Goal: Transaction & Acquisition: Purchase product/service

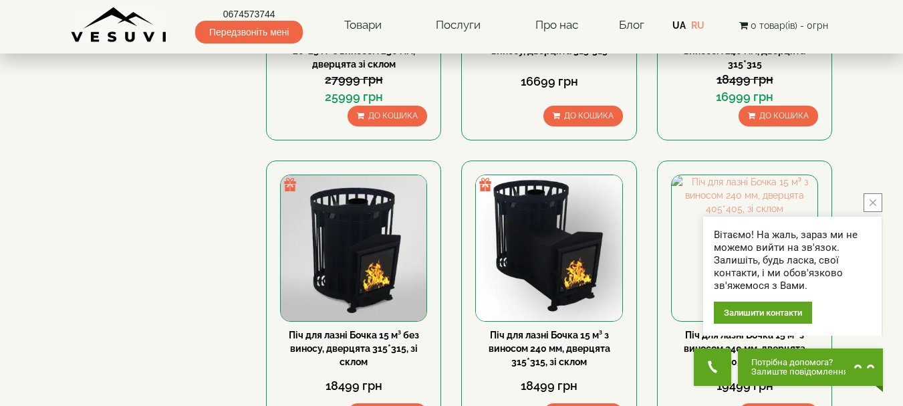
scroll to position [550, 0]
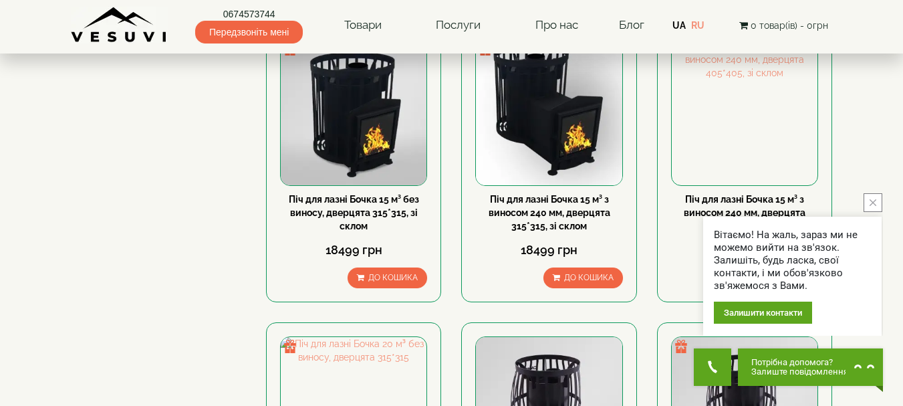
click at [874, 201] on icon "close button" at bounding box center [873, 202] width 7 height 7
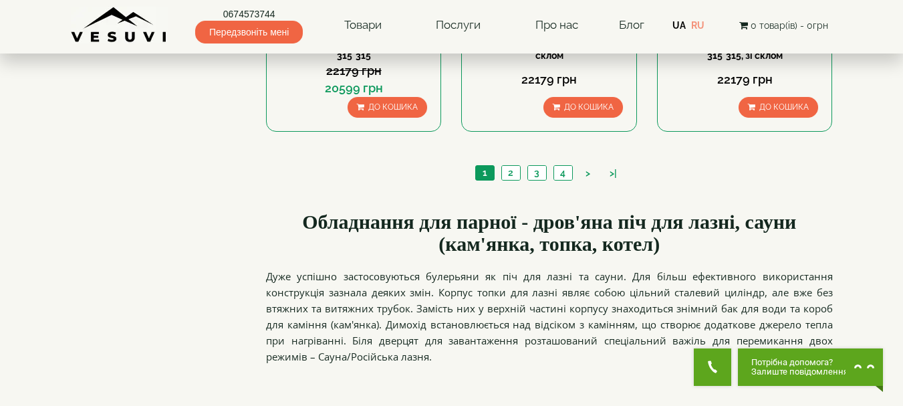
scroll to position [1623, 0]
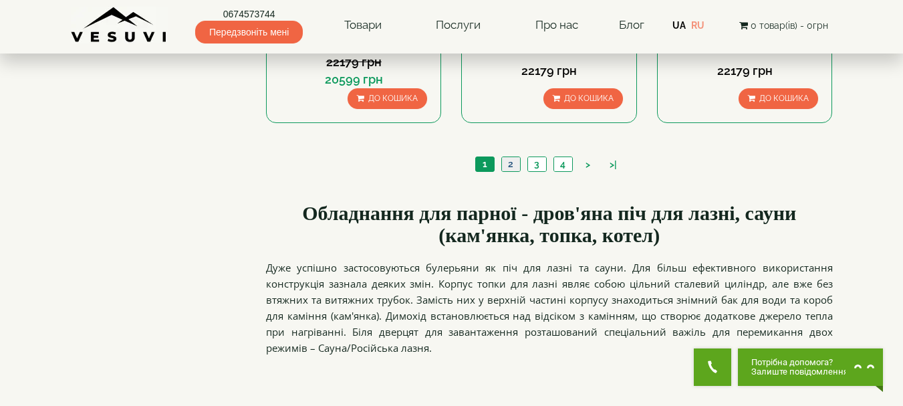
click at [510, 164] on link "2" at bounding box center [510, 164] width 19 height 14
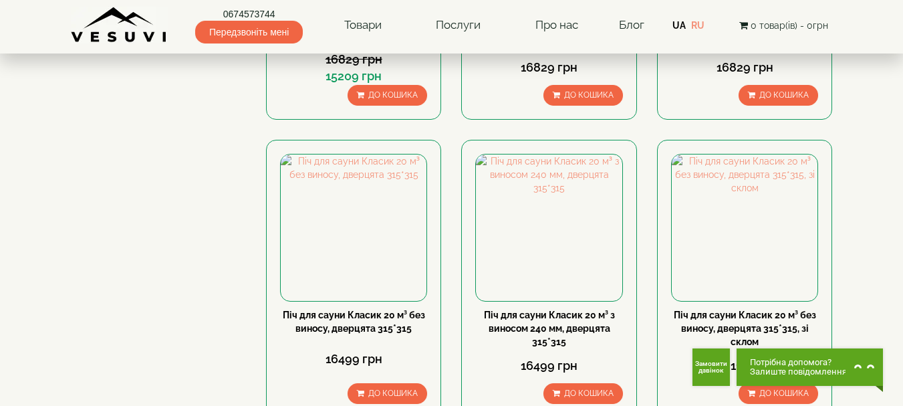
click at [903, 191] on html "0674573744 Передзвоніть мені Товари Булер'яни VESUVI Мангали від заводу VESUVI …" at bounding box center [451, 289] width 903 height 2042
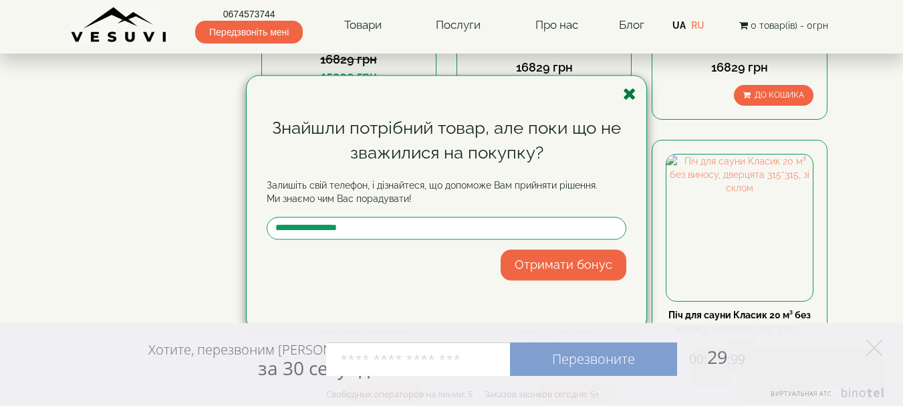
click at [629, 98] on icon "button" at bounding box center [629, 94] width 13 height 17
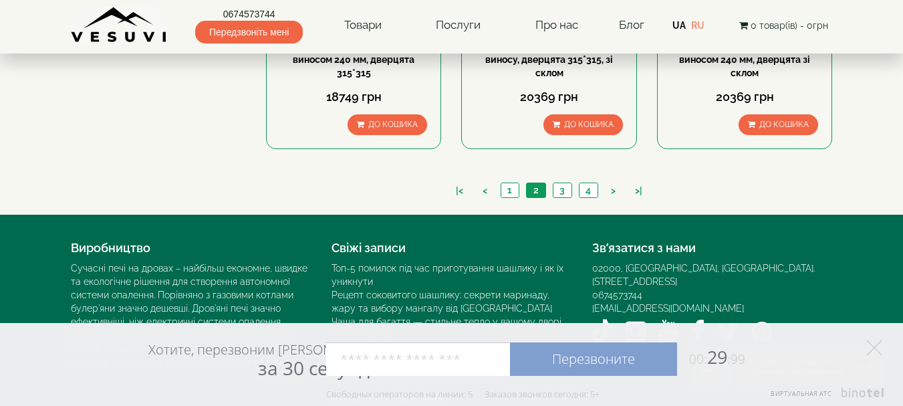
scroll to position [1593, 0]
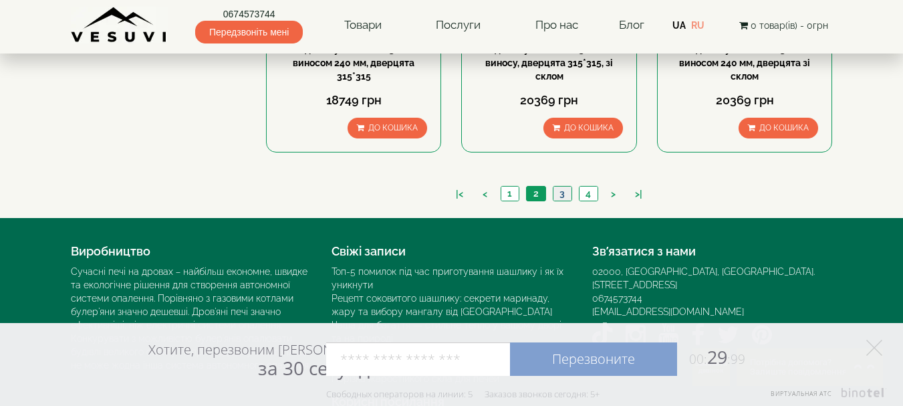
click at [561, 191] on link "3" at bounding box center [562, 194] width 19 height 14
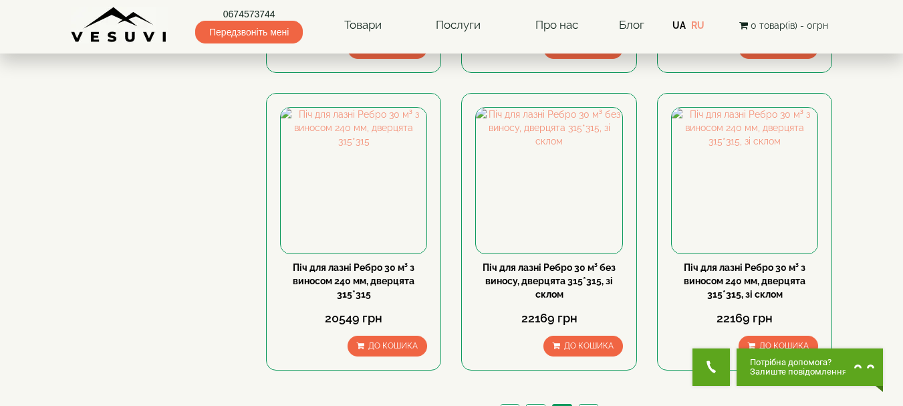
scroll to position [1551, 0]
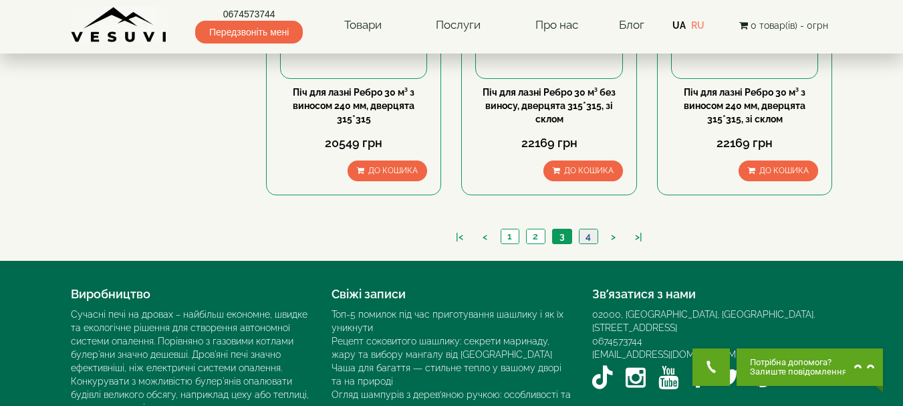
click at [586, 239] on link "4" at bounding box center [588, 236] width 19 height 14
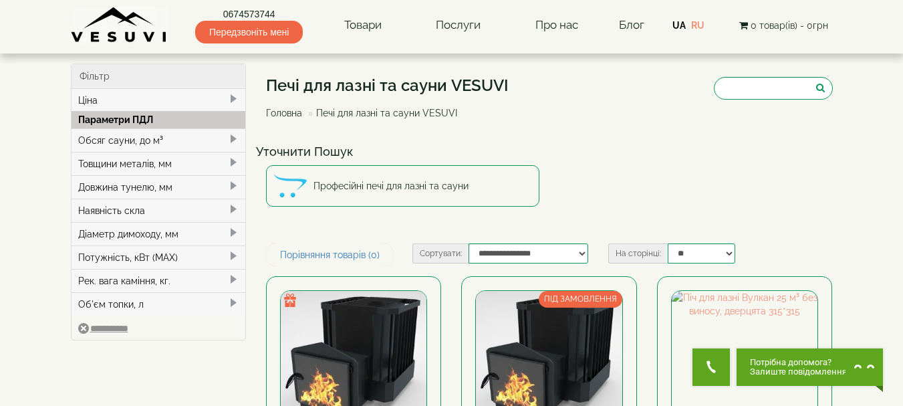
scroll to position [189, 0]
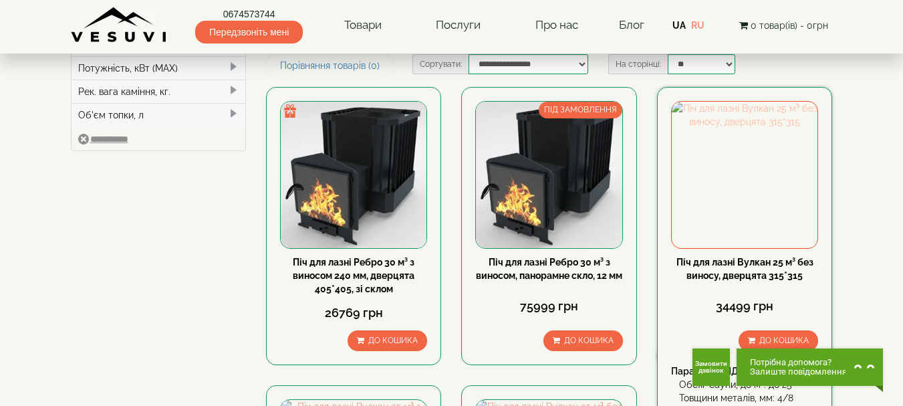
click at [756, 175] on img at bounding box center [745, 175] width 146 height 146
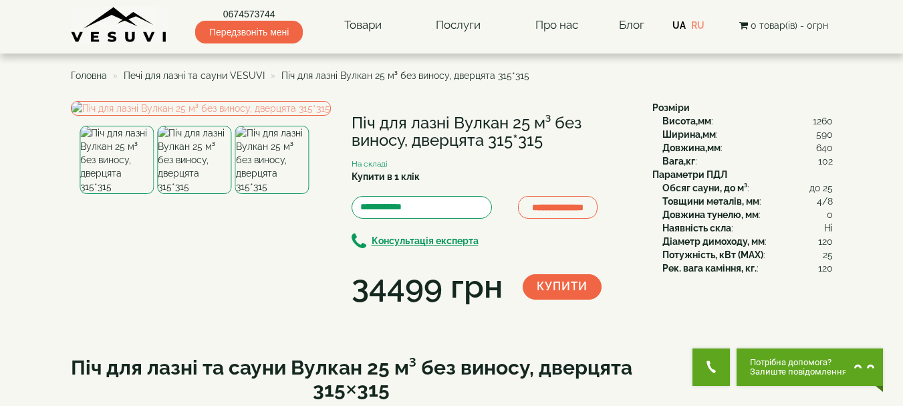
click at [201, 194] on img at bounding box center [194, 160] width 74 height 68
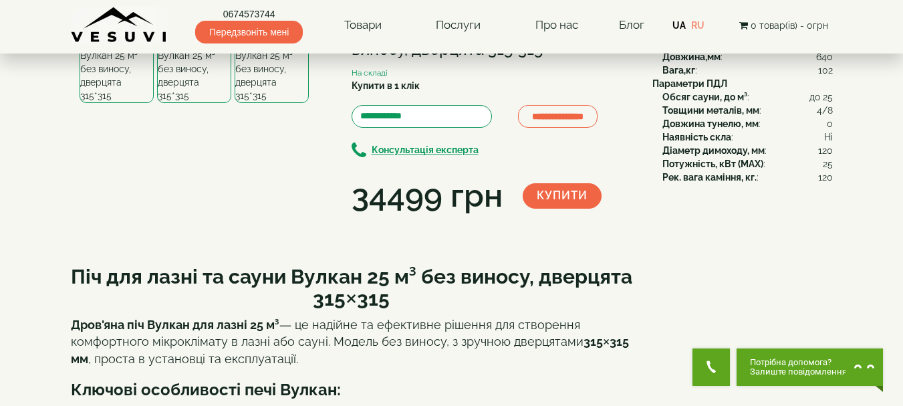
scroll to position [48, 0]
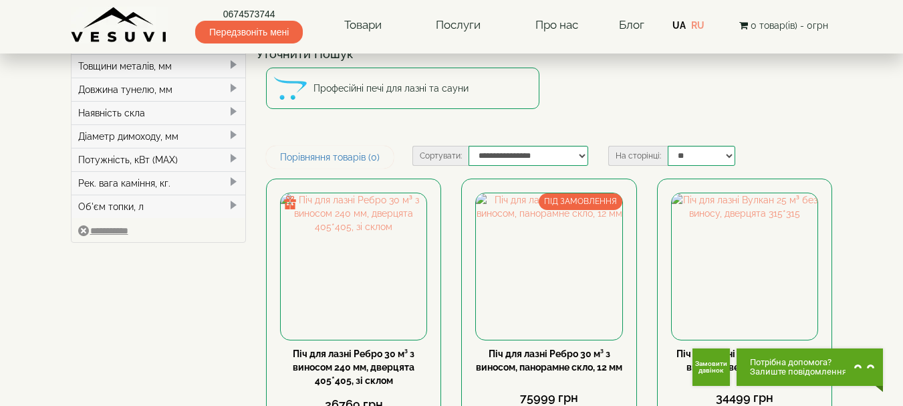
scroll to position [94, 0]
